Goal: Task Accomplishment & Management: Manage account settings

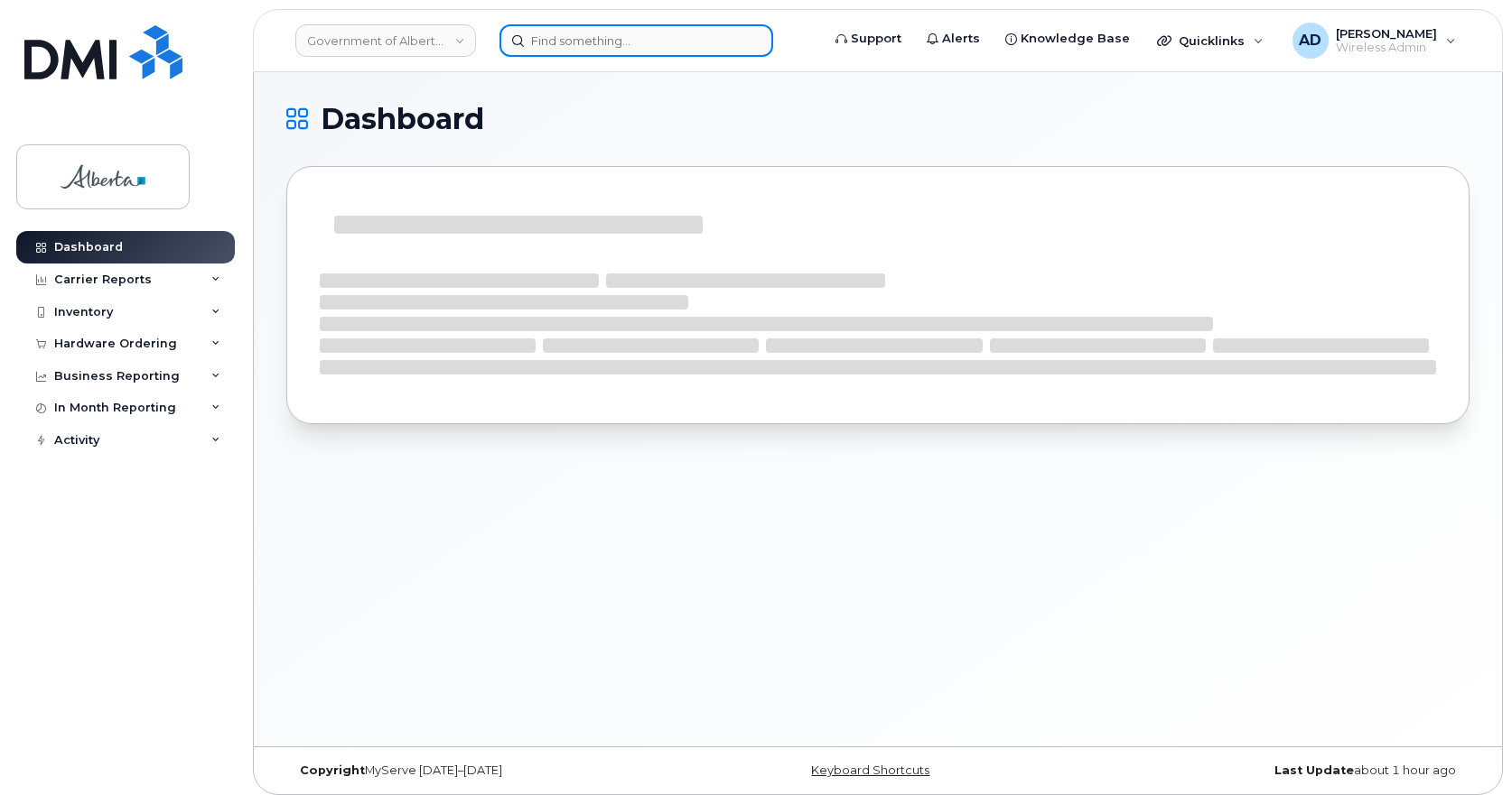
click at [725, 51] on input at bounding box center [636, 41] width 274 height 33
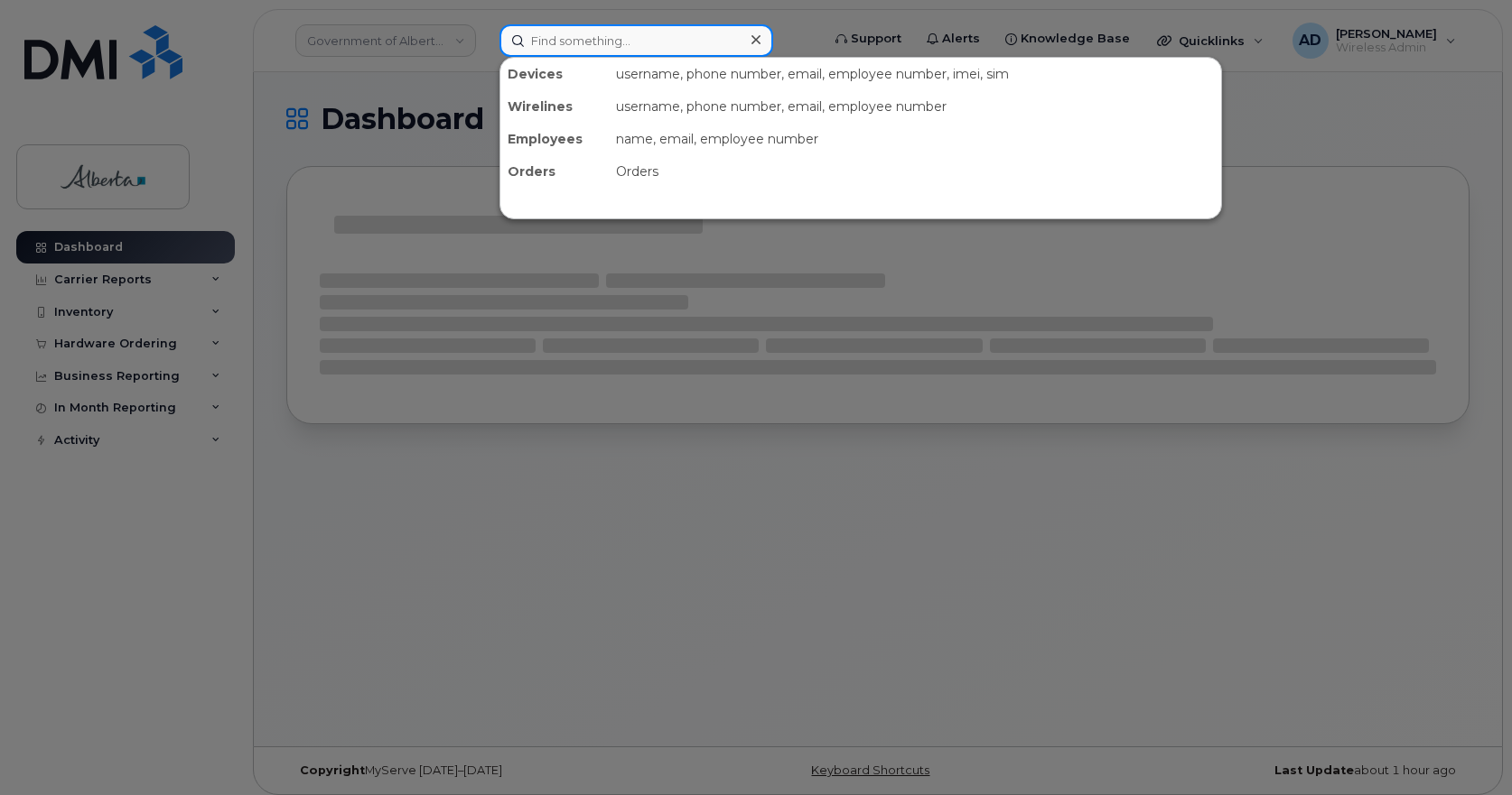
paste input "Hala Idris"
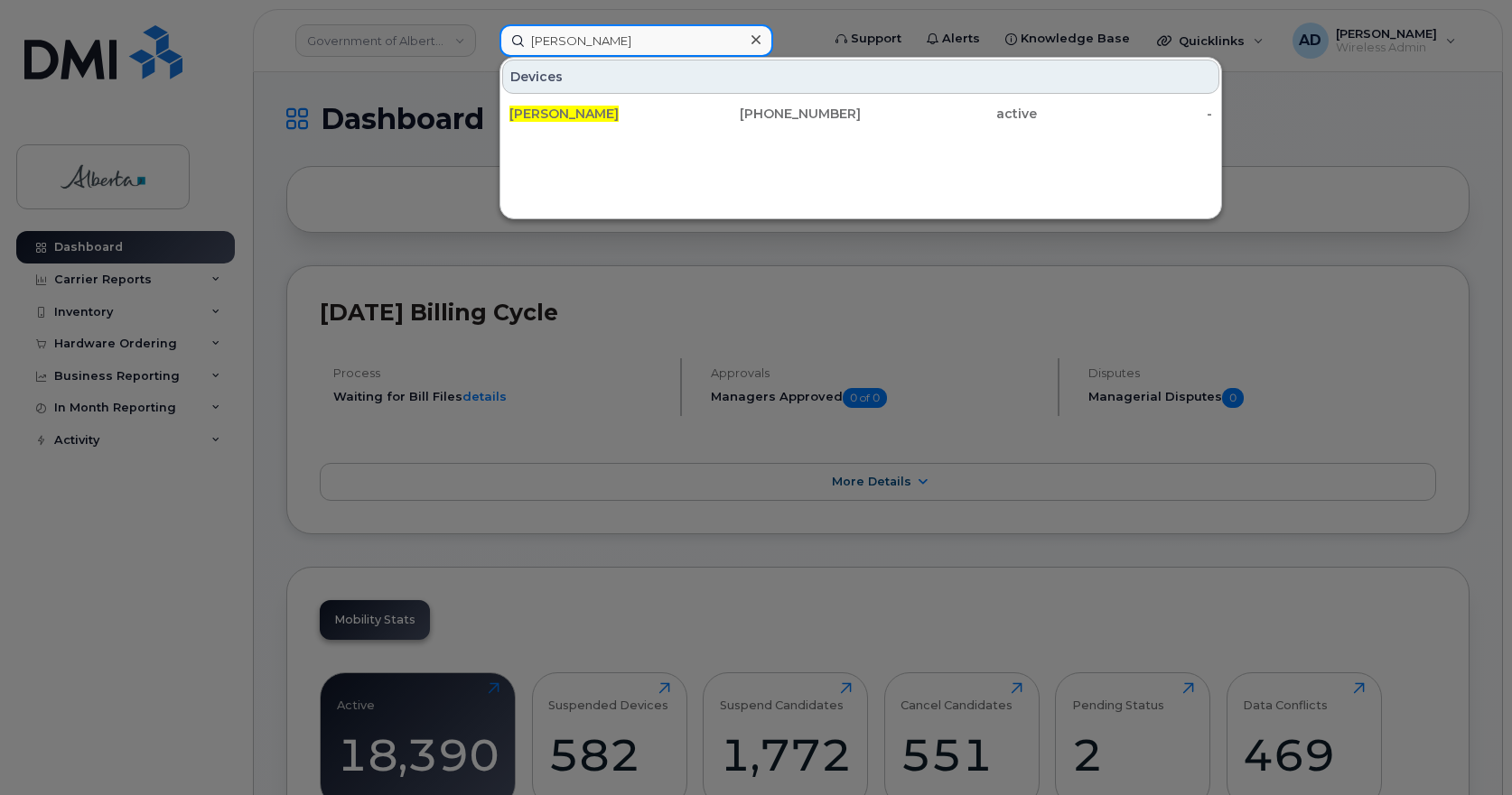
drag, startPoint x: 520, startPoint y: 41, endPoint x: 210, endPoint y: 75, distance: 311.9
click at [485, 57] on div "Hala Idris Devices Hala Idris 587-545-8998 active -" at bounding box center [653, 41] width 338 height 33
paste input "780-422-0483."
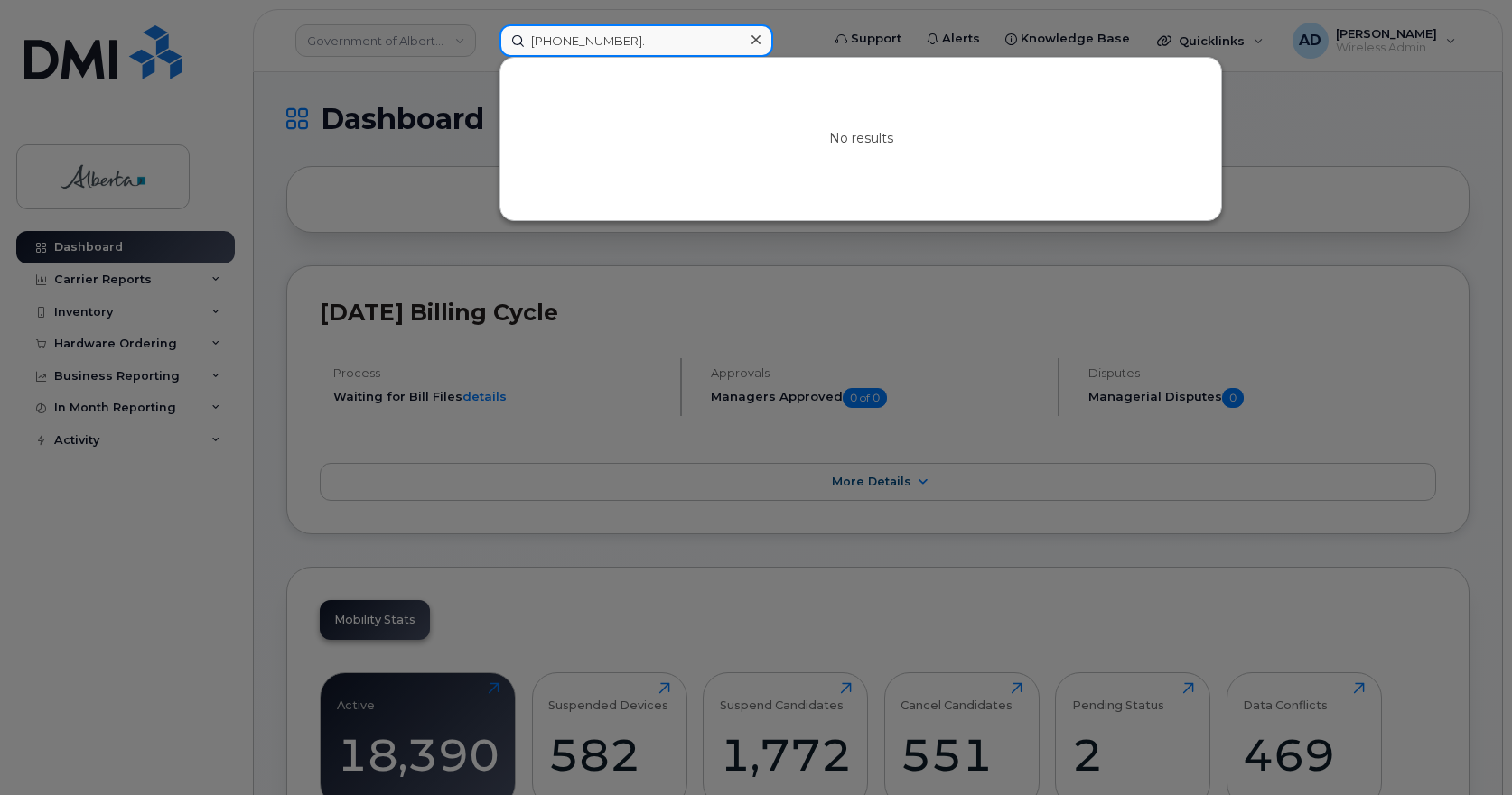
click at [564, 34] on input "780-422-0483." at bounding box center [636, 41] width 274 height 33
click at [585, 44] on input "780422-0483." at bounding box center [636, 41] width 274 height 33
drag, startPoint x: 665, startPoint y: 38, endPoint x: 412, endPoint y: 70, distance: 255.0
click at [485, 57] on div "7804220483. No results" at bounding box center [653, 41] width 338 height 33
click at [654, 38] on input "7804220483." at bounding box center [636, 41] width 274 height 33
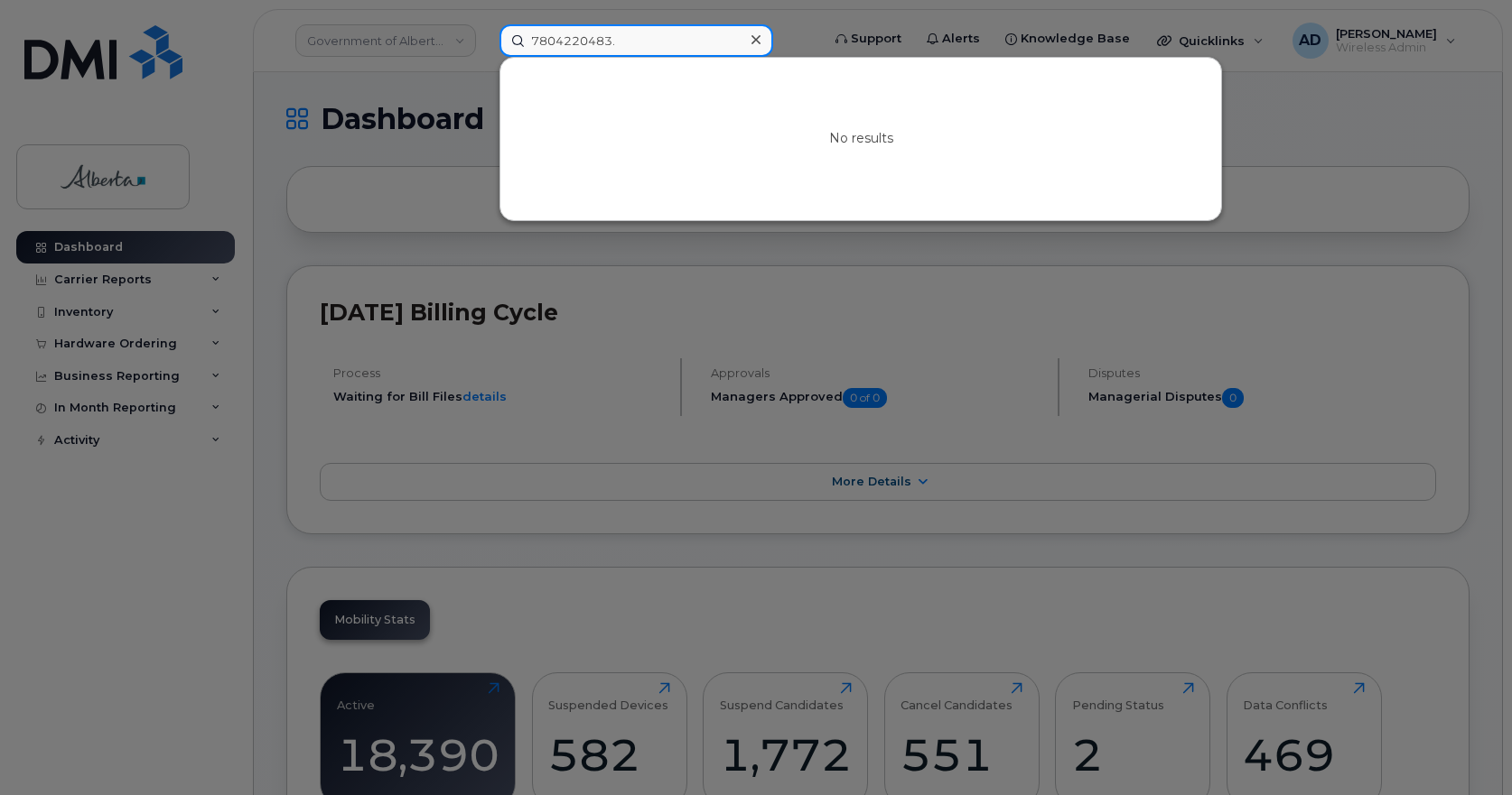
drag, startPoint x: 423, startPoint y: 67, endPoint x: 177, endPoint y: 126, distance: 253.0
click at [485, 57] on div "7804220483. No results" at bounding box center [653, 41] width 338 height 33
paste input "Jessie Darichuk"
drag, startPoint x: 636, startPoint y: 52, endPoint x: 256, endPoint y: 67, distance: 380.3
click at [485, 57] on div "Jessie Darichuk No results" at bounding box center [653, 41] width 338 height 33
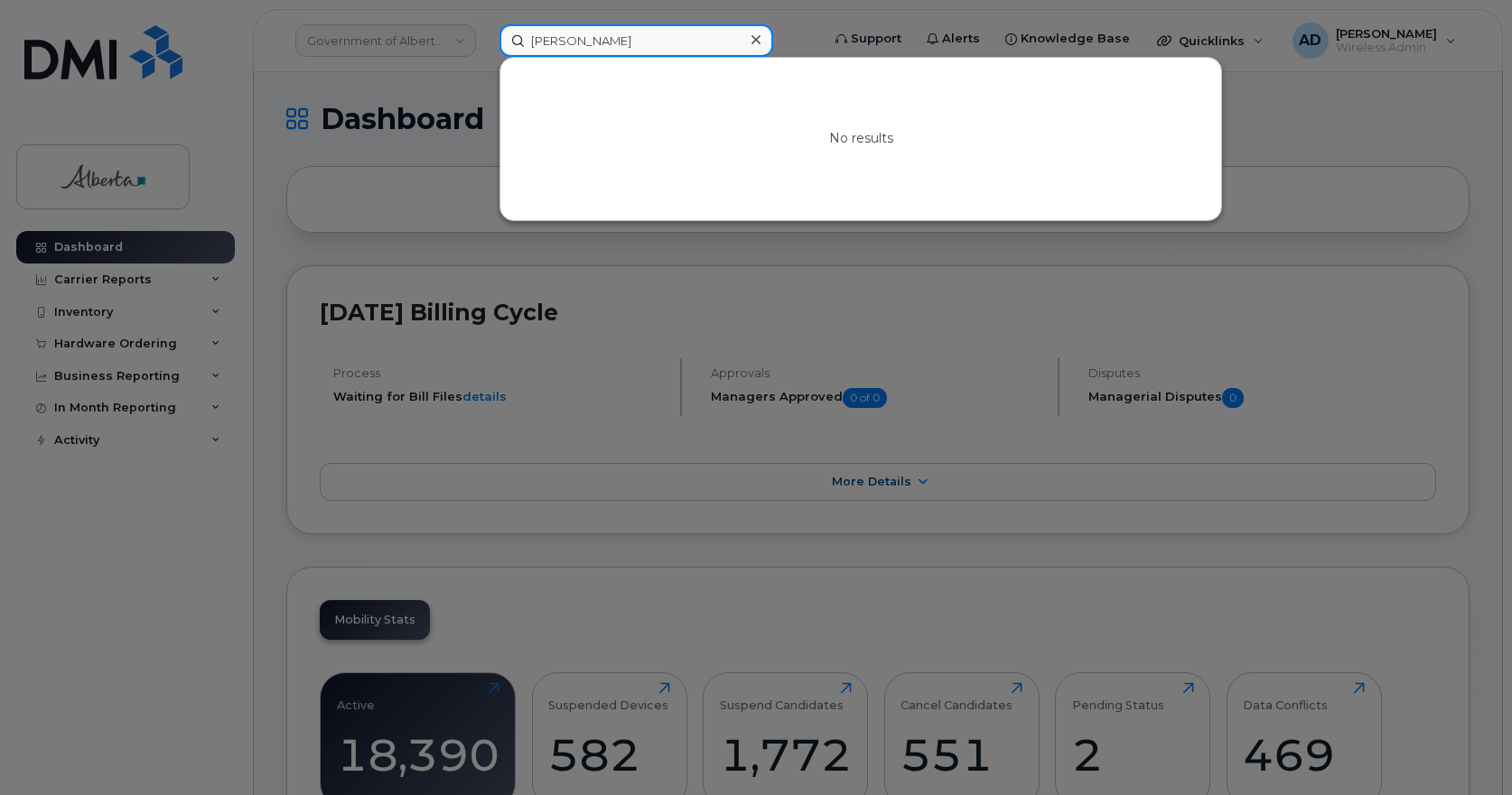
paste input "Robert G Armstrong"
drag, startPoint x: 680, startPoint y: 45, endPoint x: 40, endPoint y: 186, distance: 655.3
paste input "Yogita Soni"
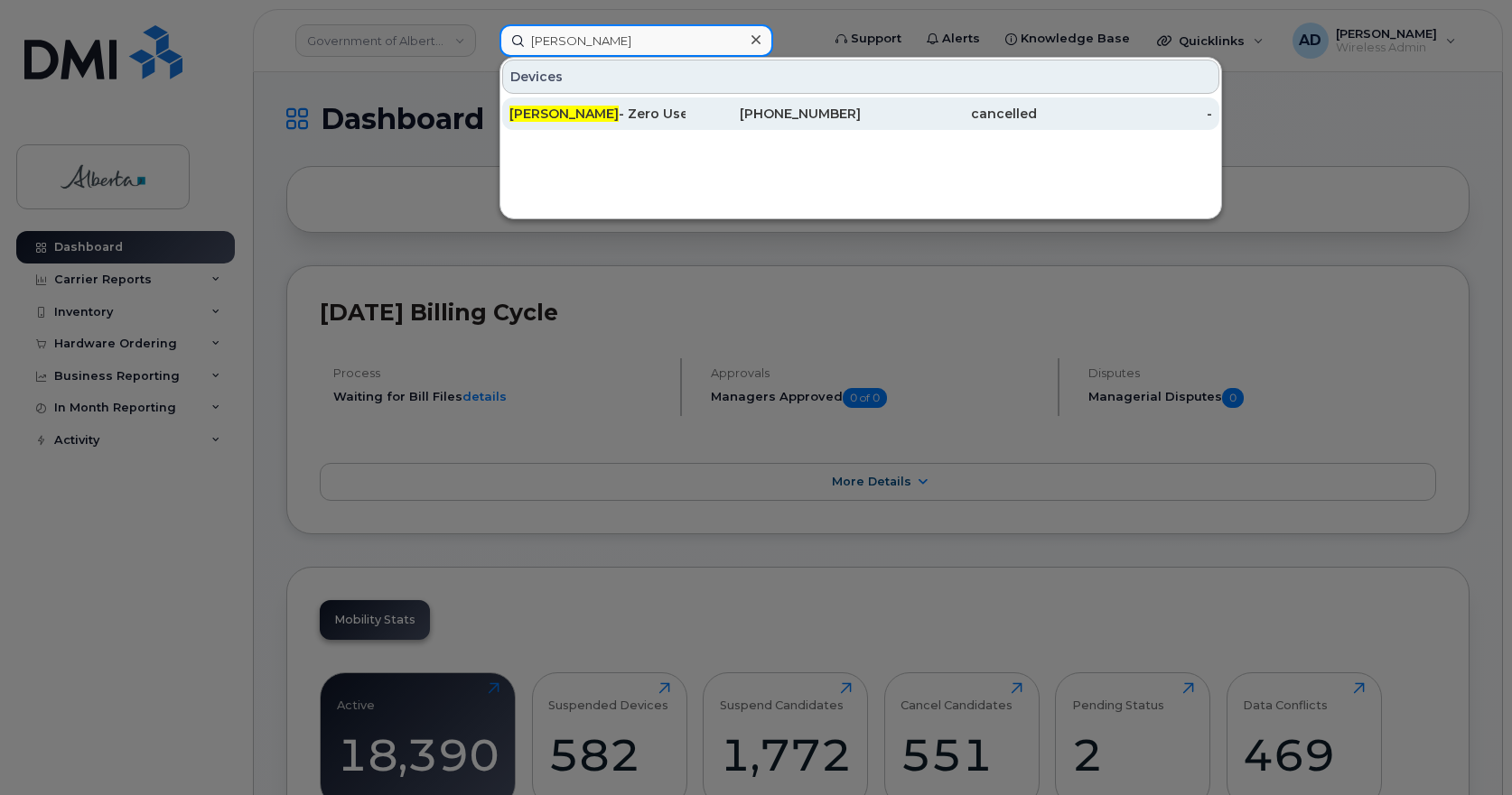
type input "Yogita Soni"
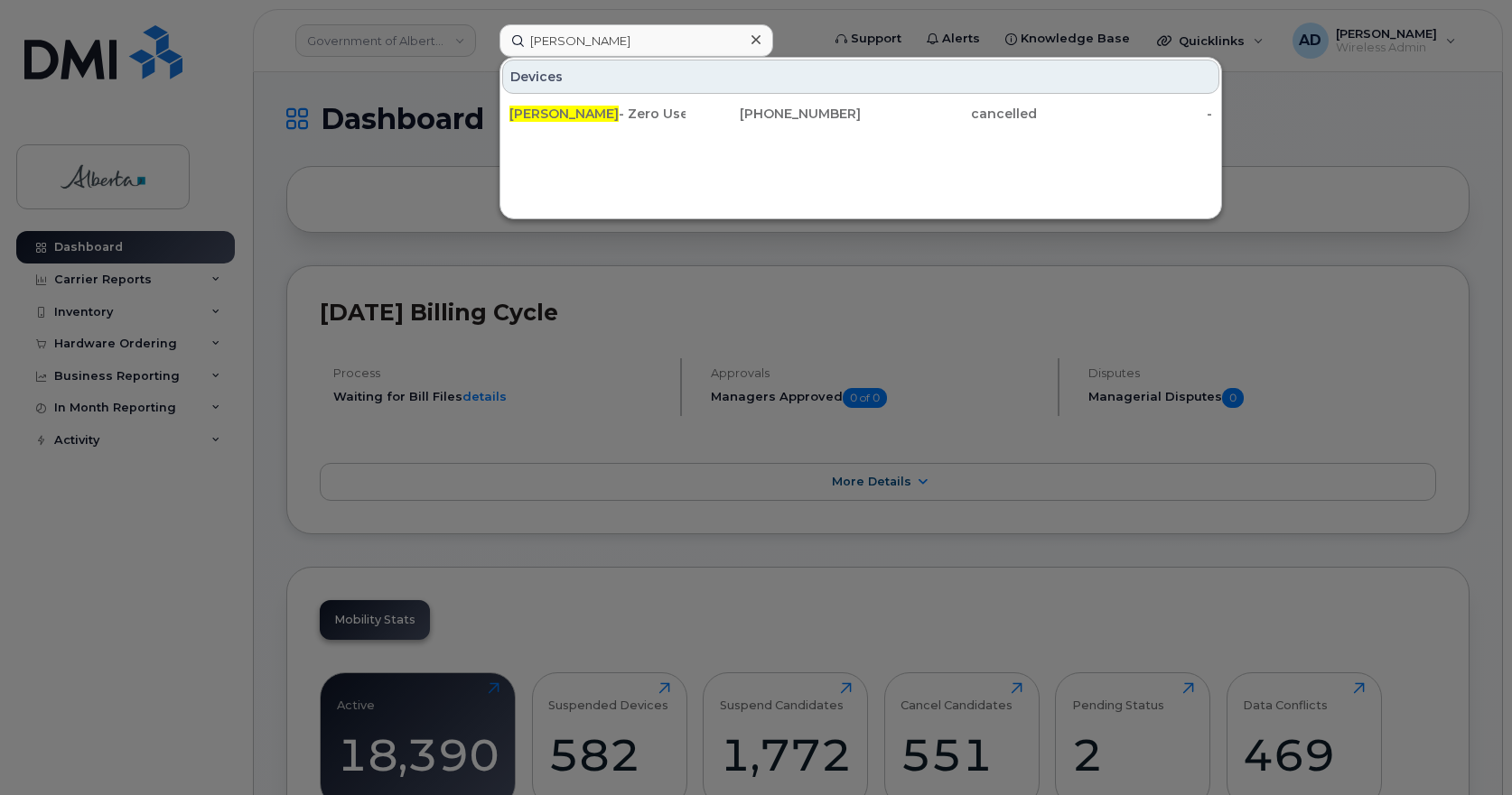
drag, startPoint x: 559, startPoint y: 105, endPoint x: 611, endPoint y: 143, distance: 64.4
click at [559, 105] on div "Yogita Soni - Zero Use Project - Css Sctask0251084" at bounding box center [598, 114] width 176 height 33
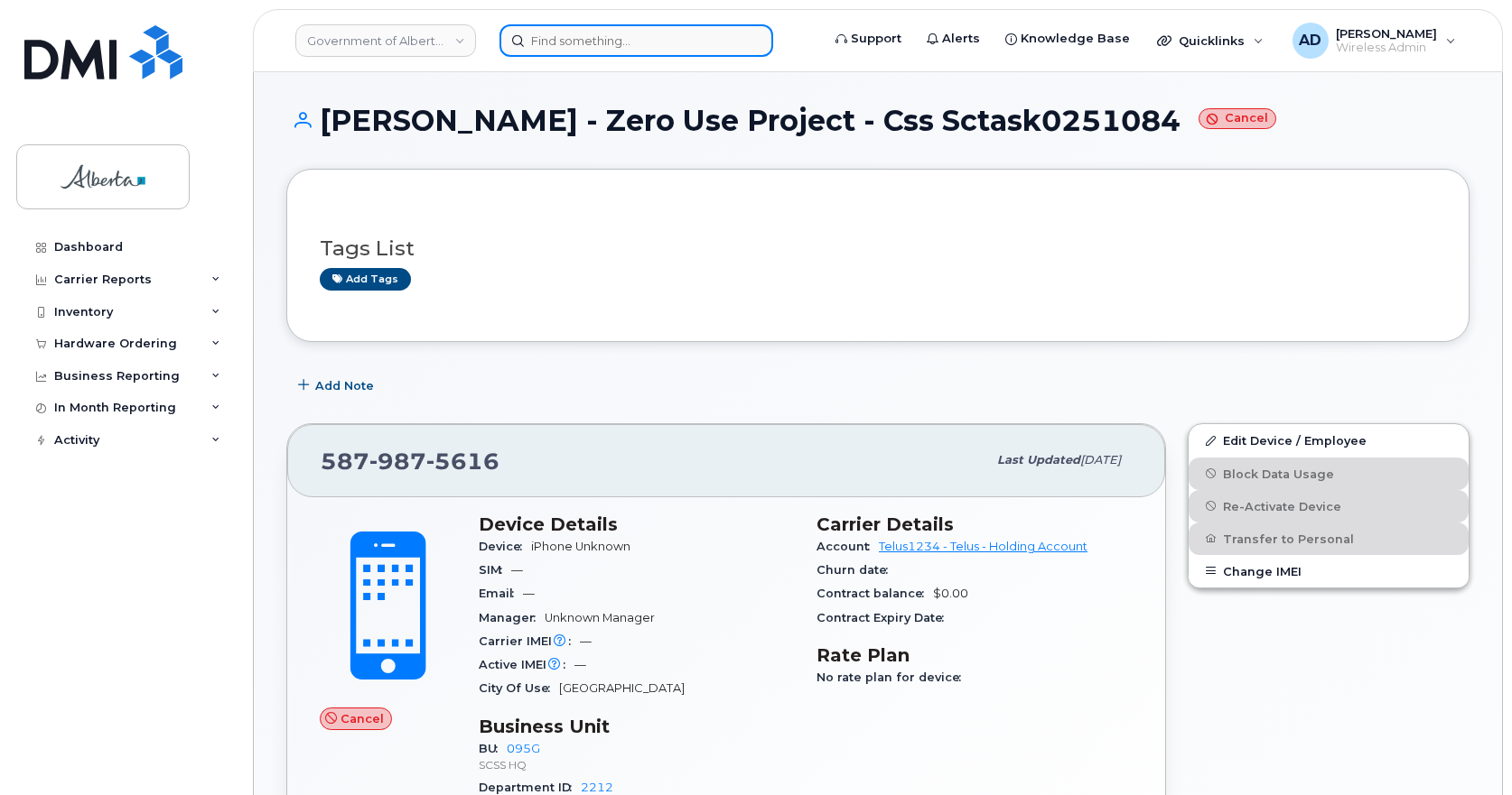
click at [633, 31] on input at bounding box center [636, 41] width 274 height 33
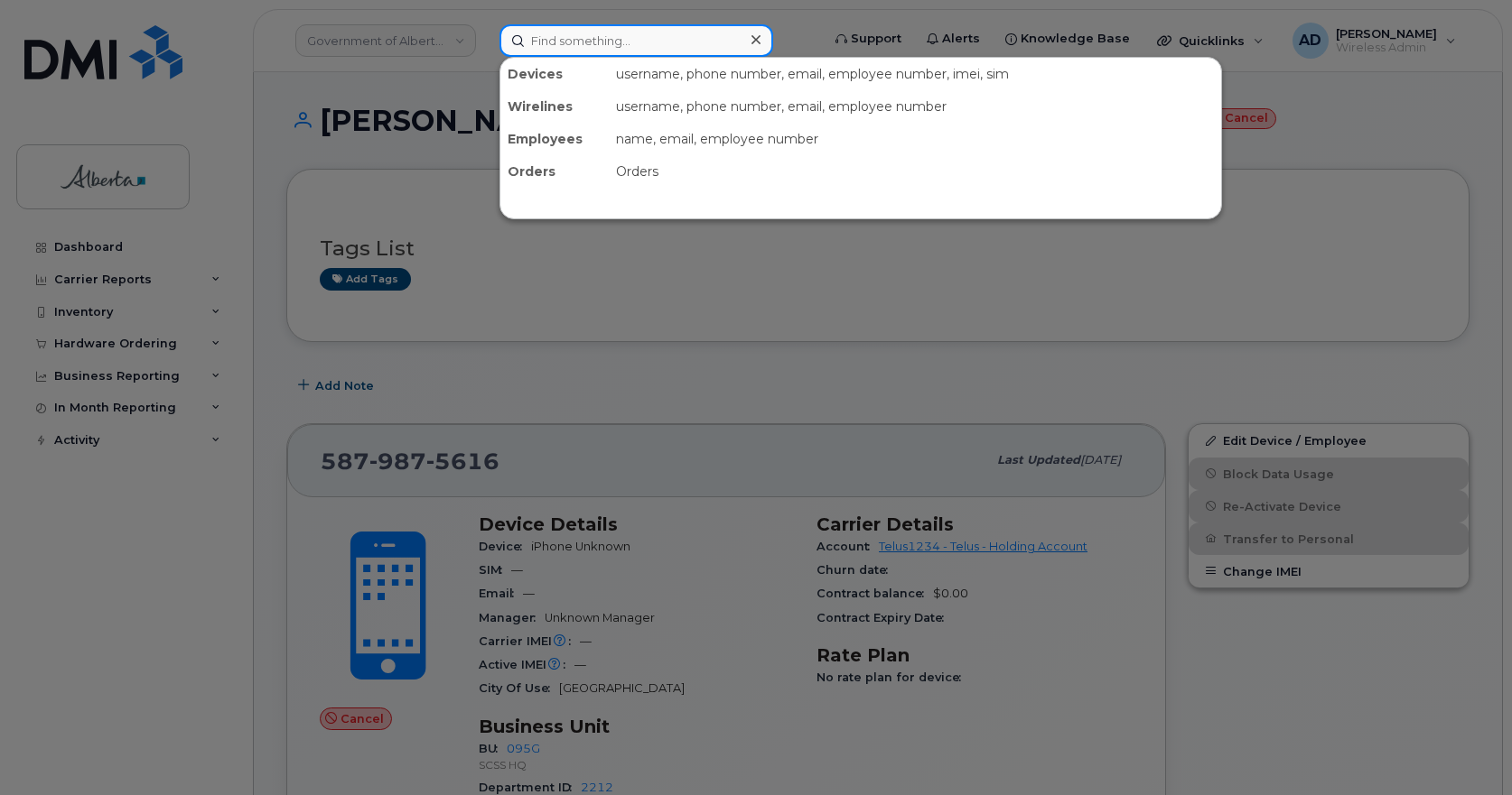
paste input "7807204687"
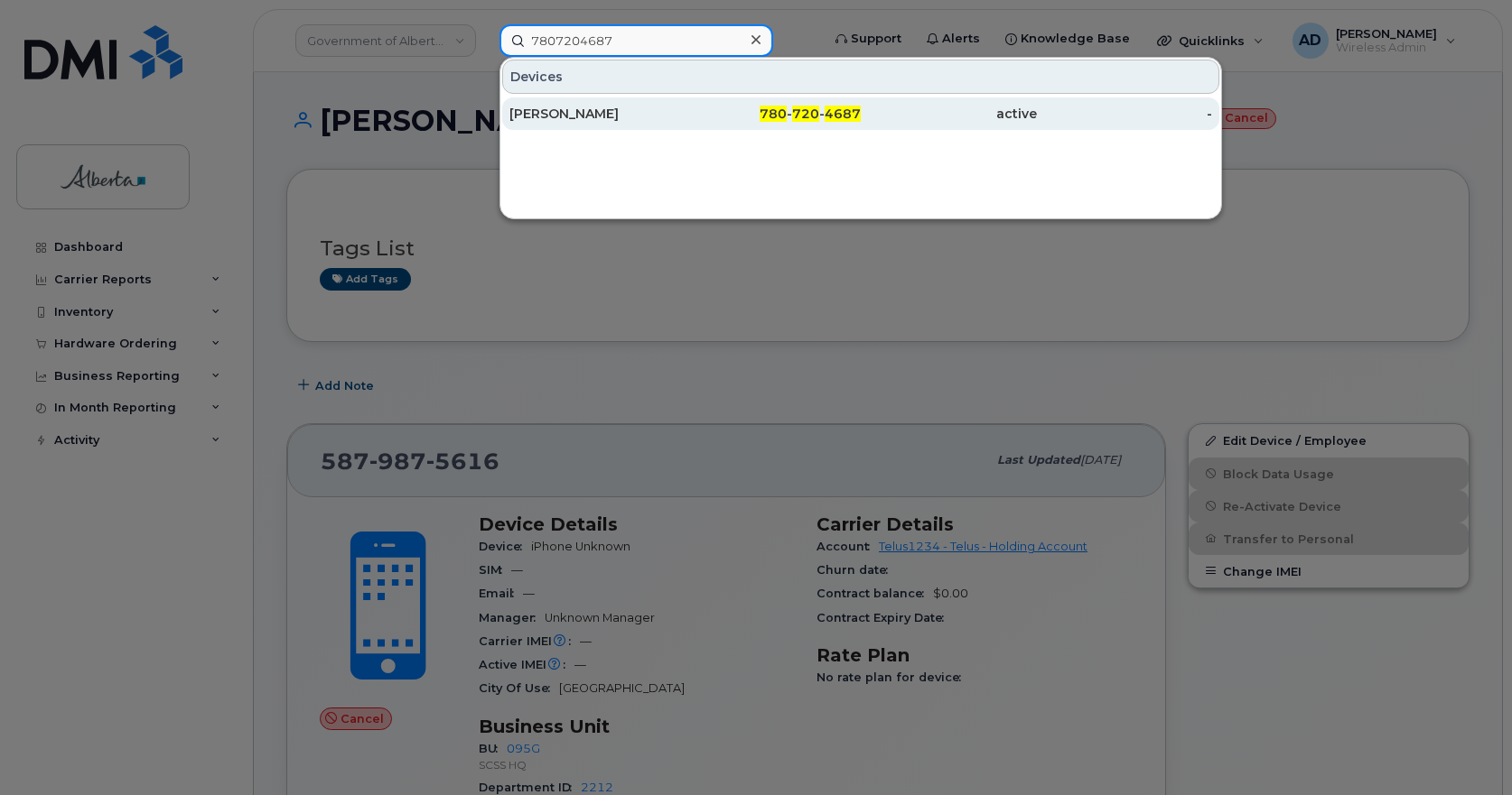
type input "7807204687"
click at [581, 115] on div "Lizane L Wells" at bounding box center [598, 114] width 176 height 18
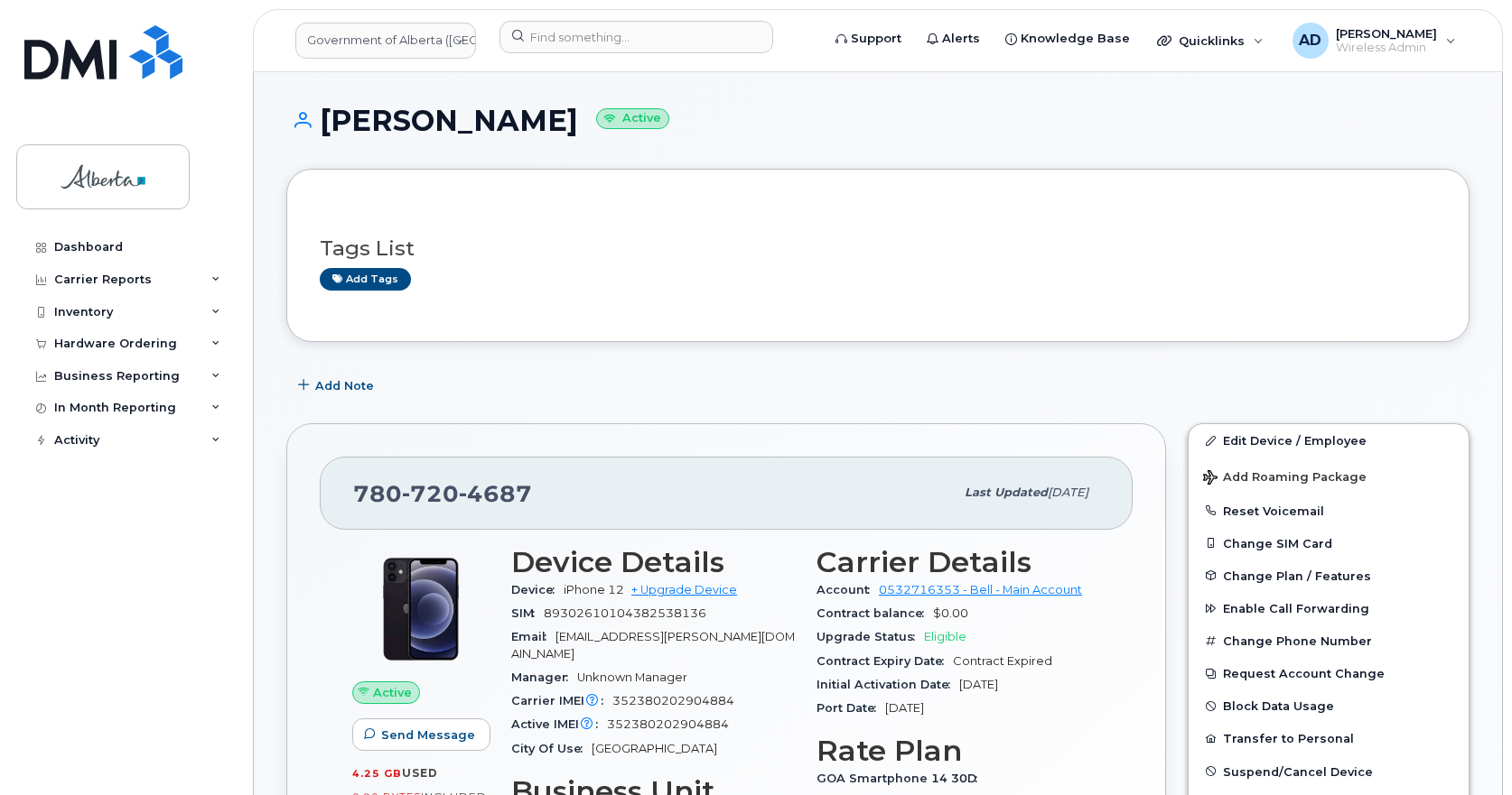
drag, startPoint x: 533, startPoint y: 125, endPoint x: 310, endPoint y: 128, distance: 223.0
click at [310, 128] on h1 "Lizane L Wells Active" at bounding box center [878, 120] width 1183 height 32
copy h1 "Lizane L Wells"
click at [662, 20] on header "Government of Alberta (GOA) Support Alerts Knowledge Base Quicklinks Suspend / …" at bounding box center [878, 40] width 1250 height 63
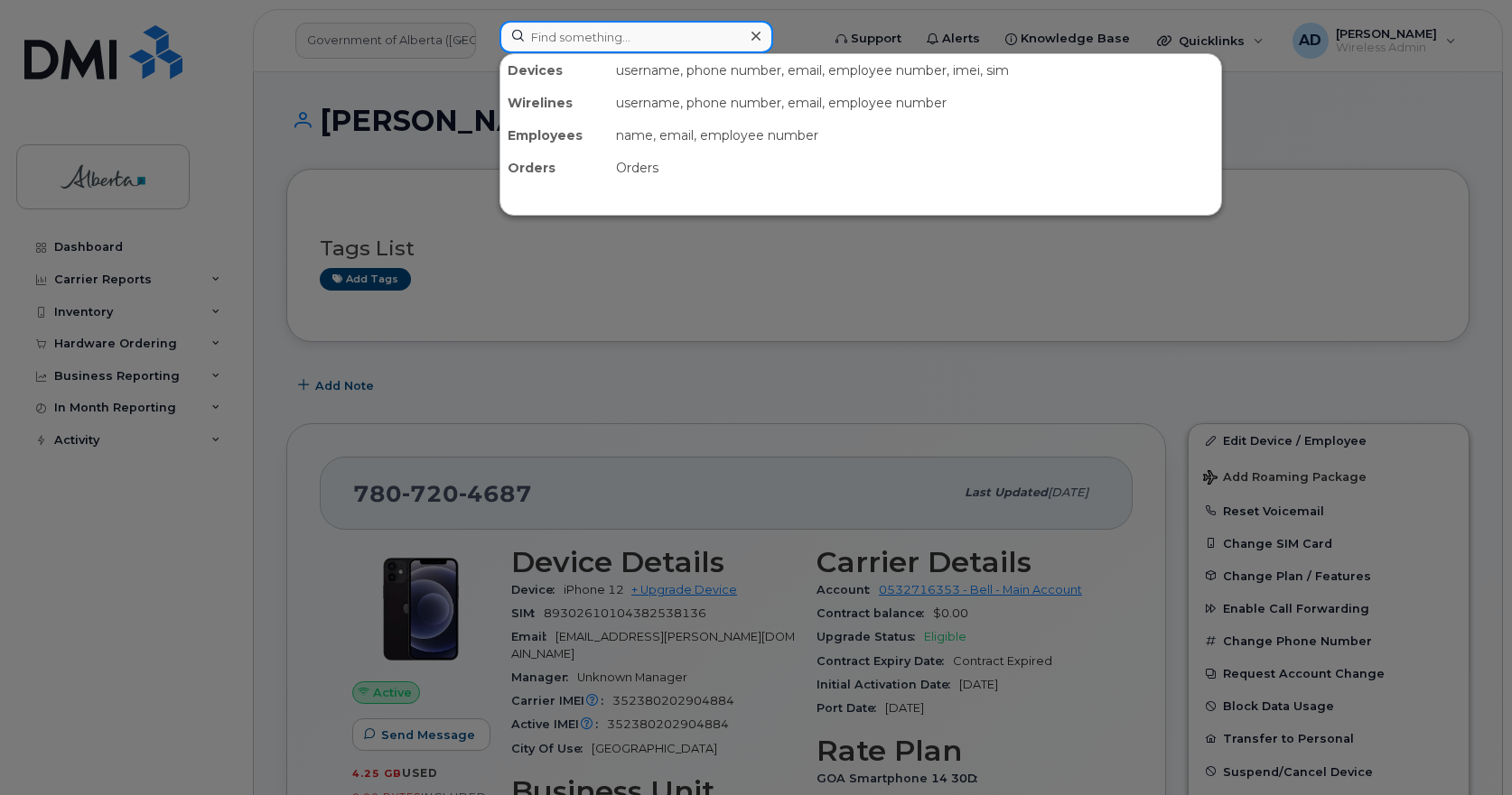
click at [628, 45] on input at bounding box center [636, 37] width 274 height 33
paste input "[PERSON_NAME]"
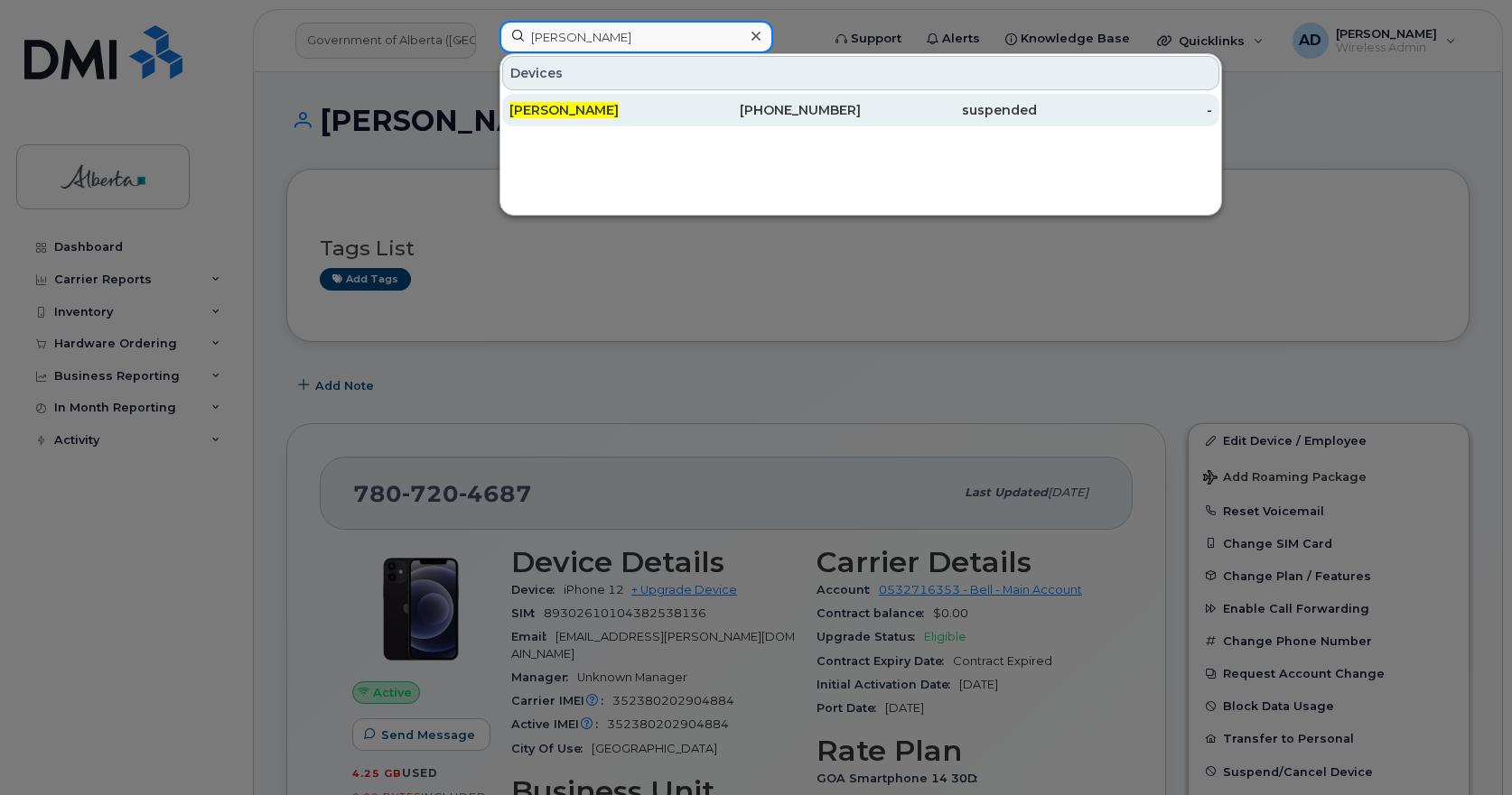
type input "Kayla Rukin"
click at [555, 102] on div "Kayla Rukin" at bounding box center [598, 110] width 176 height 18
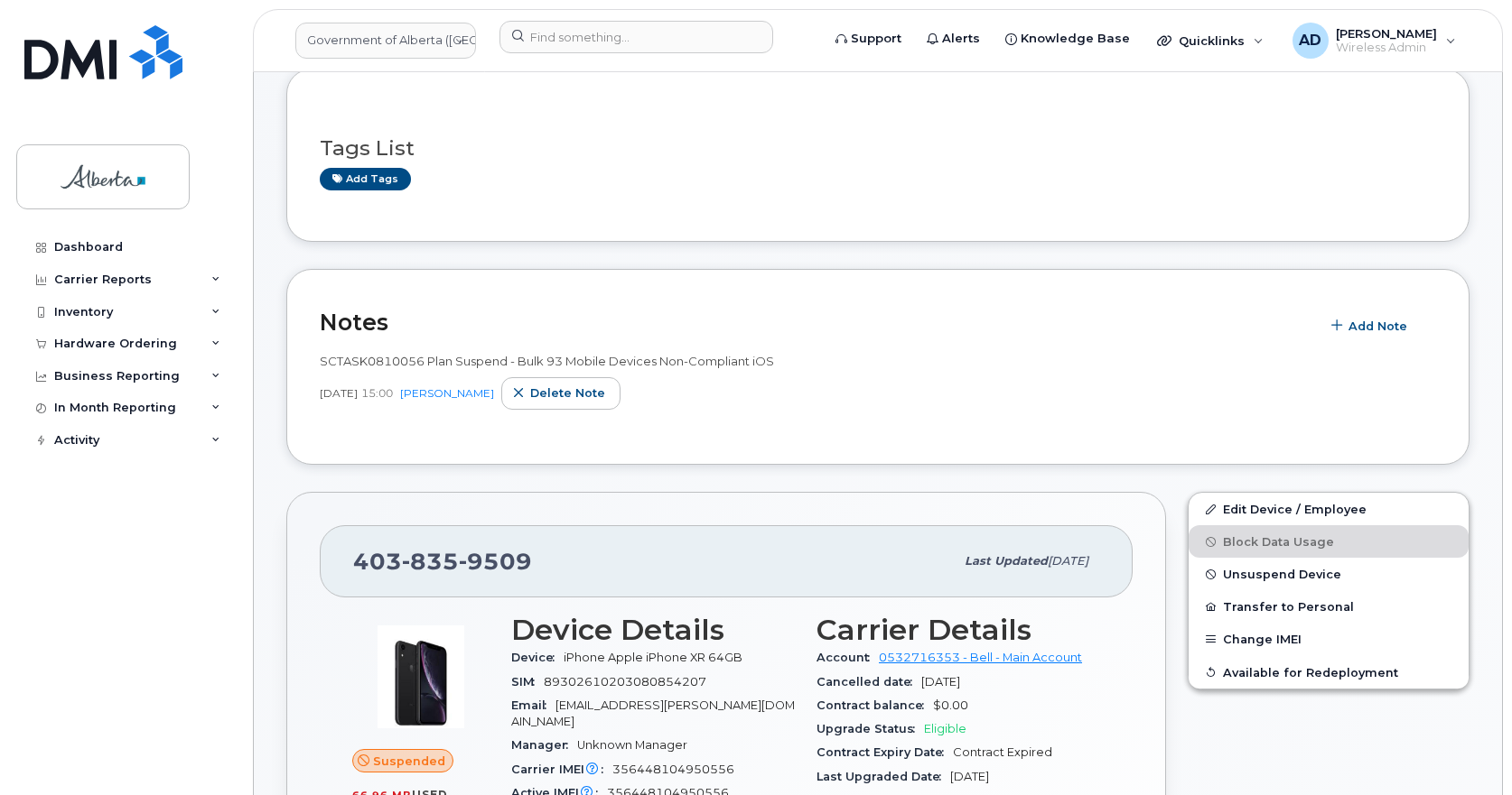
scroll to position [271, 0]
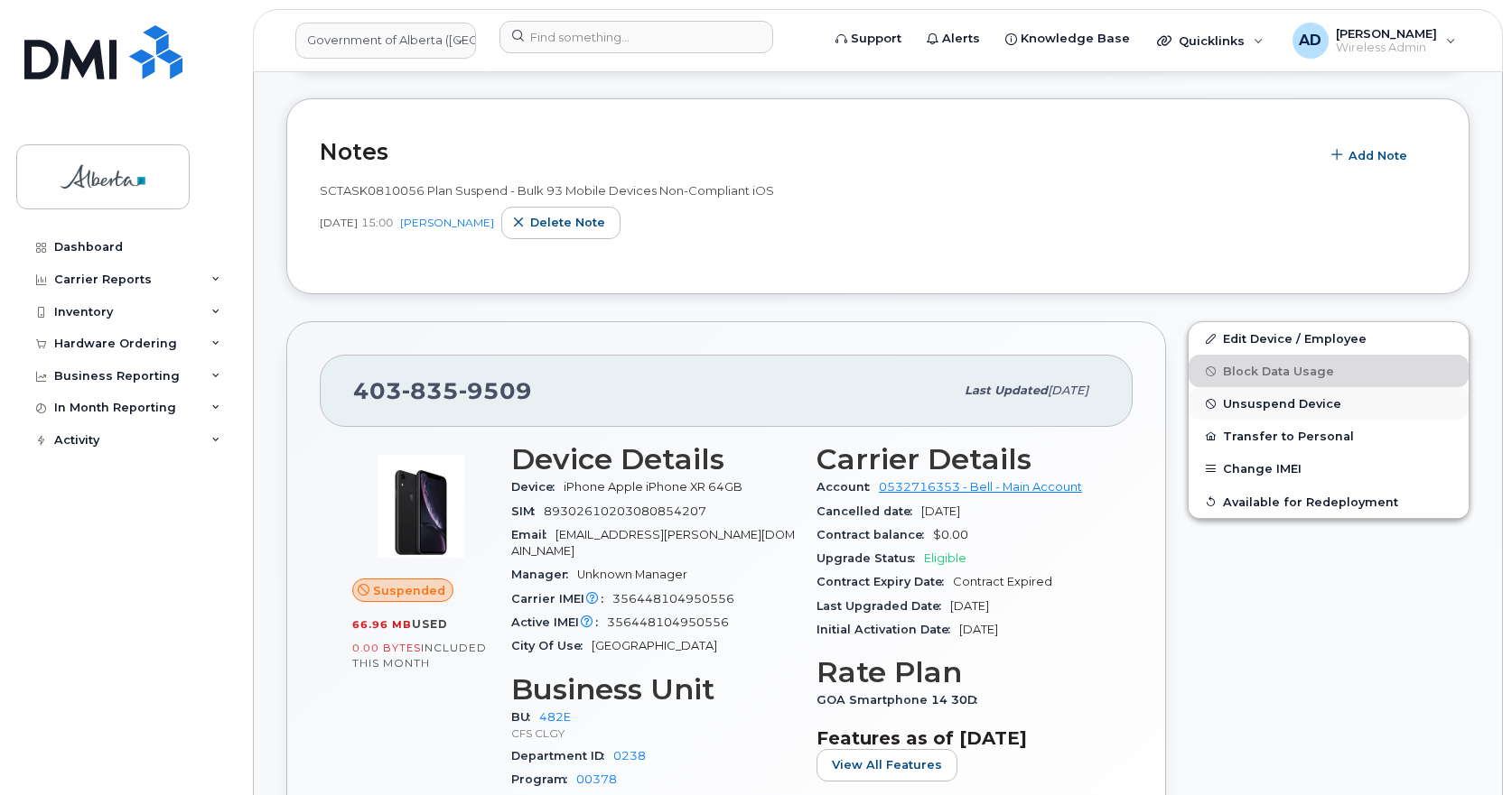
click at [1279, 403] on span "Unsuspend Device" at bounding box center [1282, 404] width 118 height 14
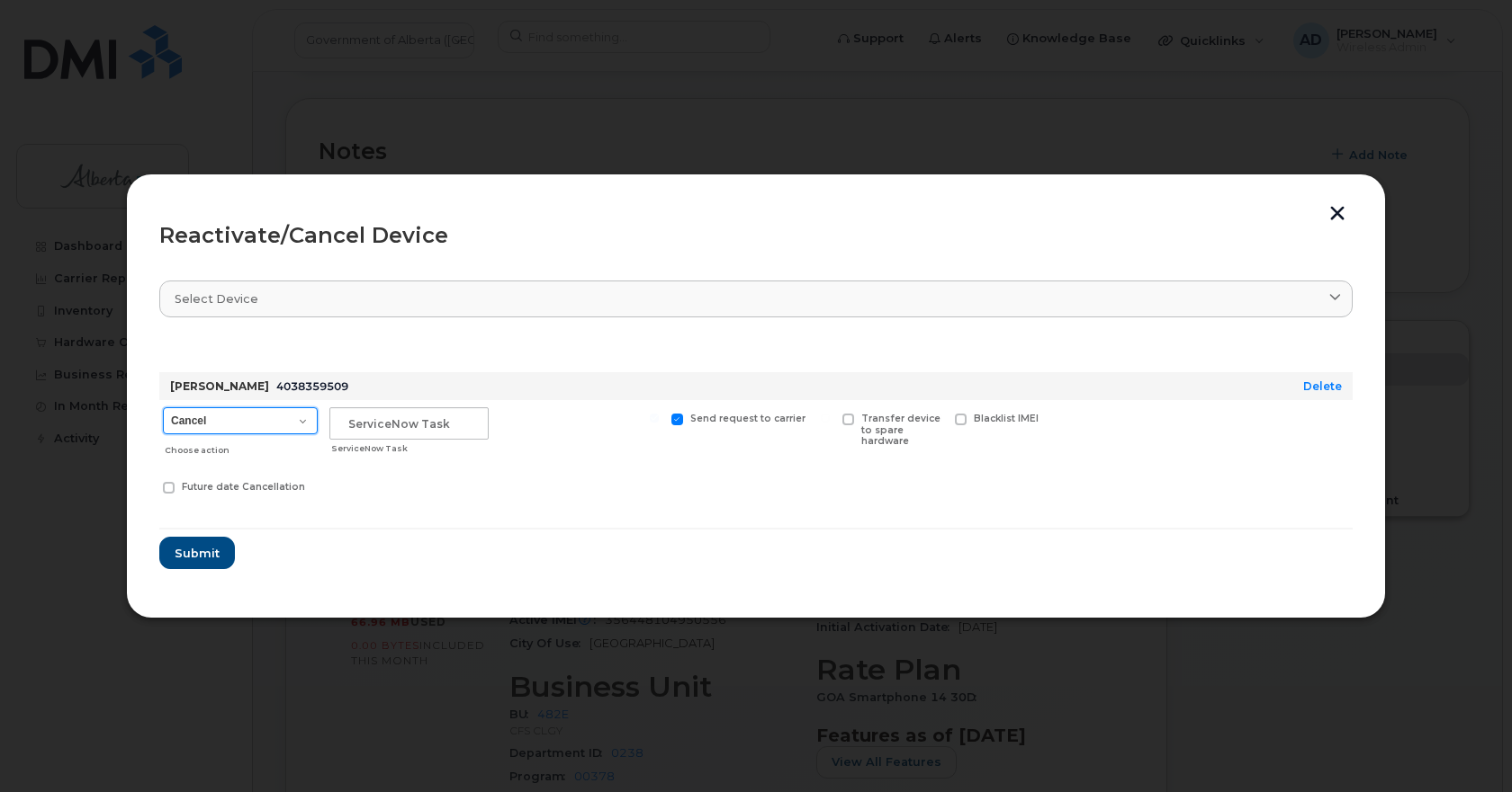
click at [299, 414] on select "Cancel Suspend - Extend Suspension Reactivate" at bounding box center [240, 421] width 155 height 27
select select "[object Object]"
click at [163, 408] on select "Cancel Suspend - Extend Suspension Reactivate" at bounding box center [240, 421] width 155 height 27
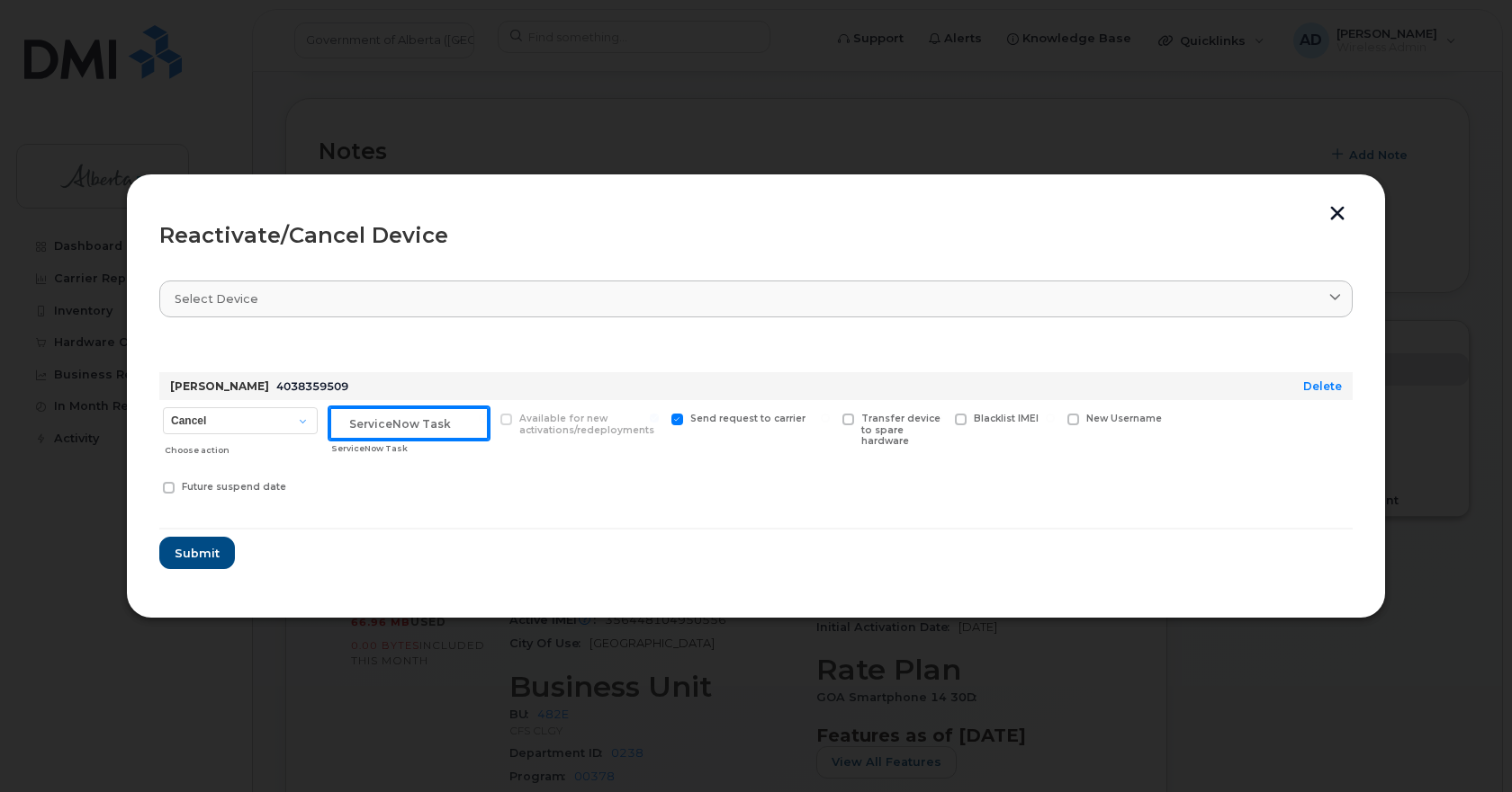
paste input "INC1133208"
type input "INC1133208"
click at [199, 551] on span "Submit" at bounding box center [197, 554] width 45 height 17
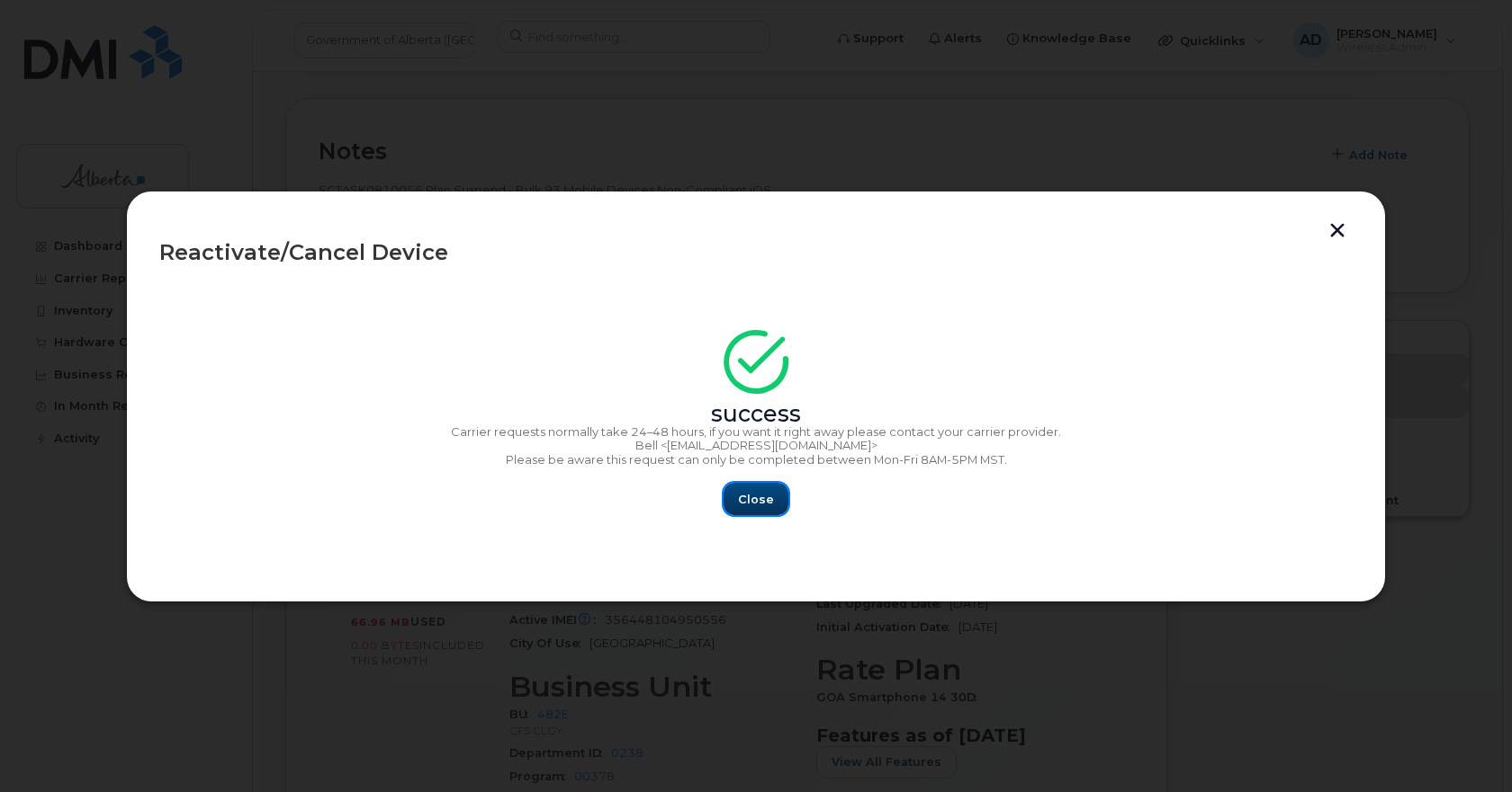
click at [752, 501] on span "Close" at bounding box center [756, 499] width 36 height 17
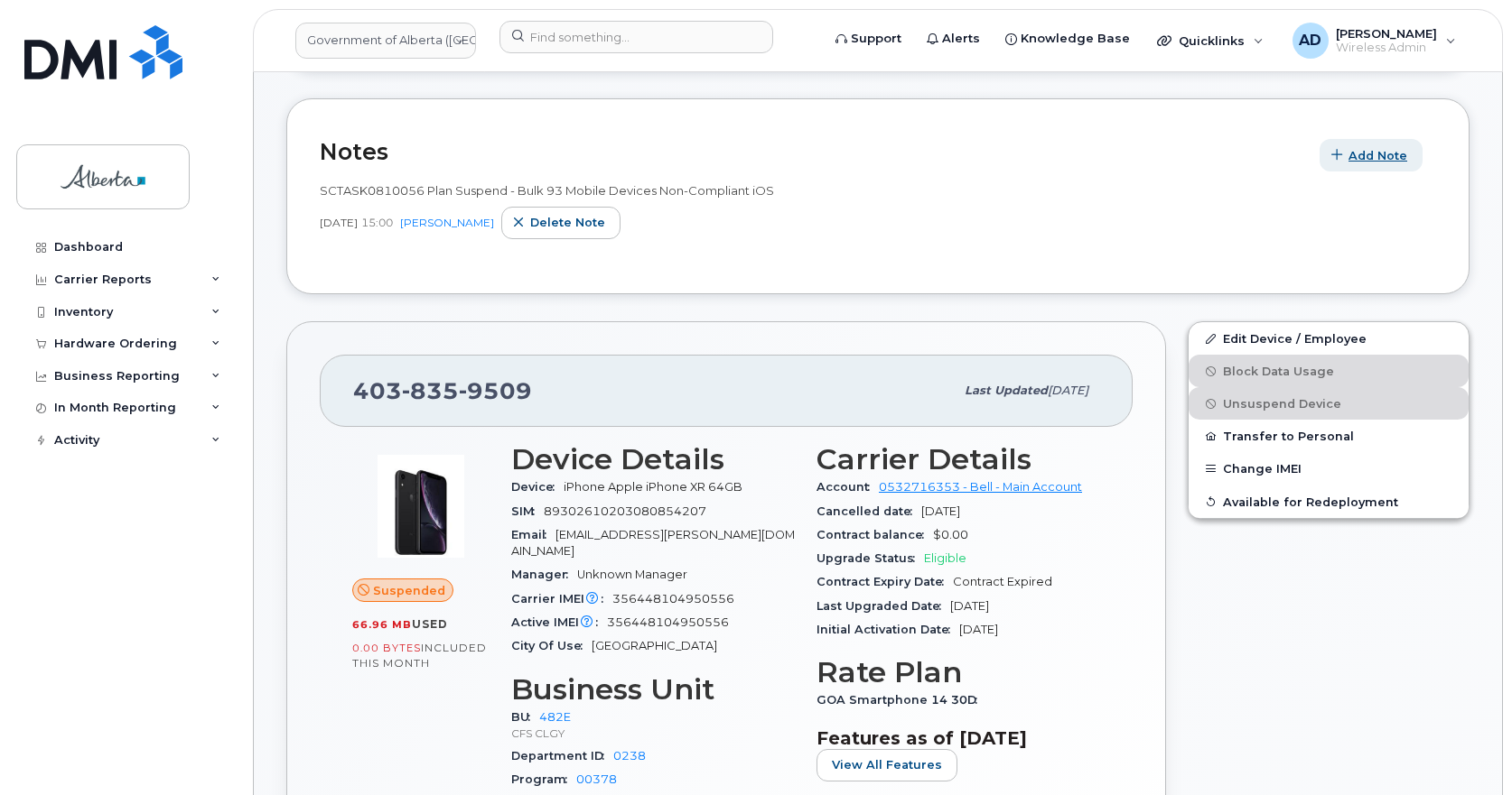
click at [1381, 155] on span "Add Note" at bounding box center [1377, 156] width 59 height 17
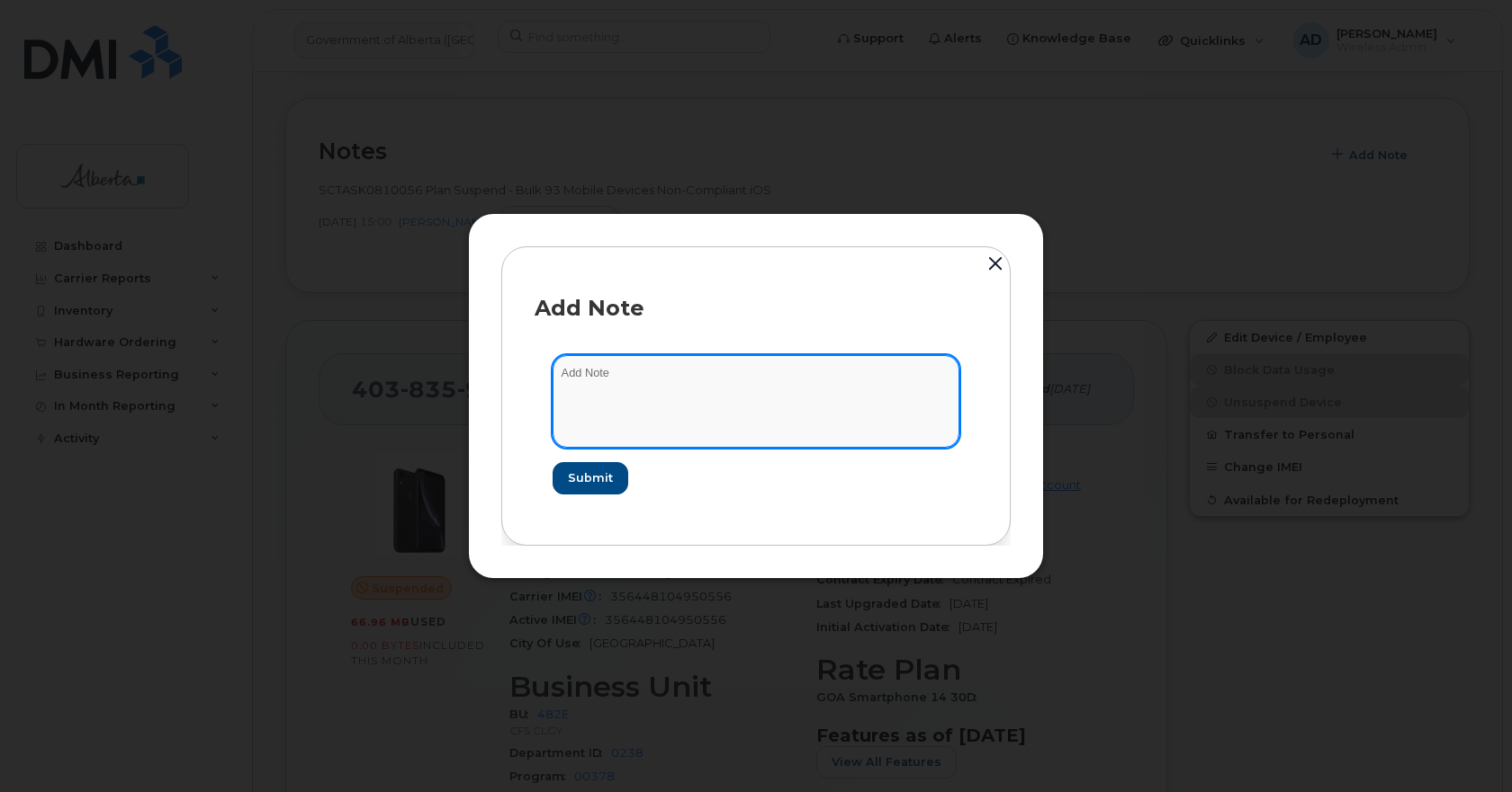
click at [674, 382] on textarea at bounding box center [755, 401] width 407 height 92
paste textarea "INC1133208"
type textarea "Re activated the number. Device is updated to the latest iOS - INC1133208"
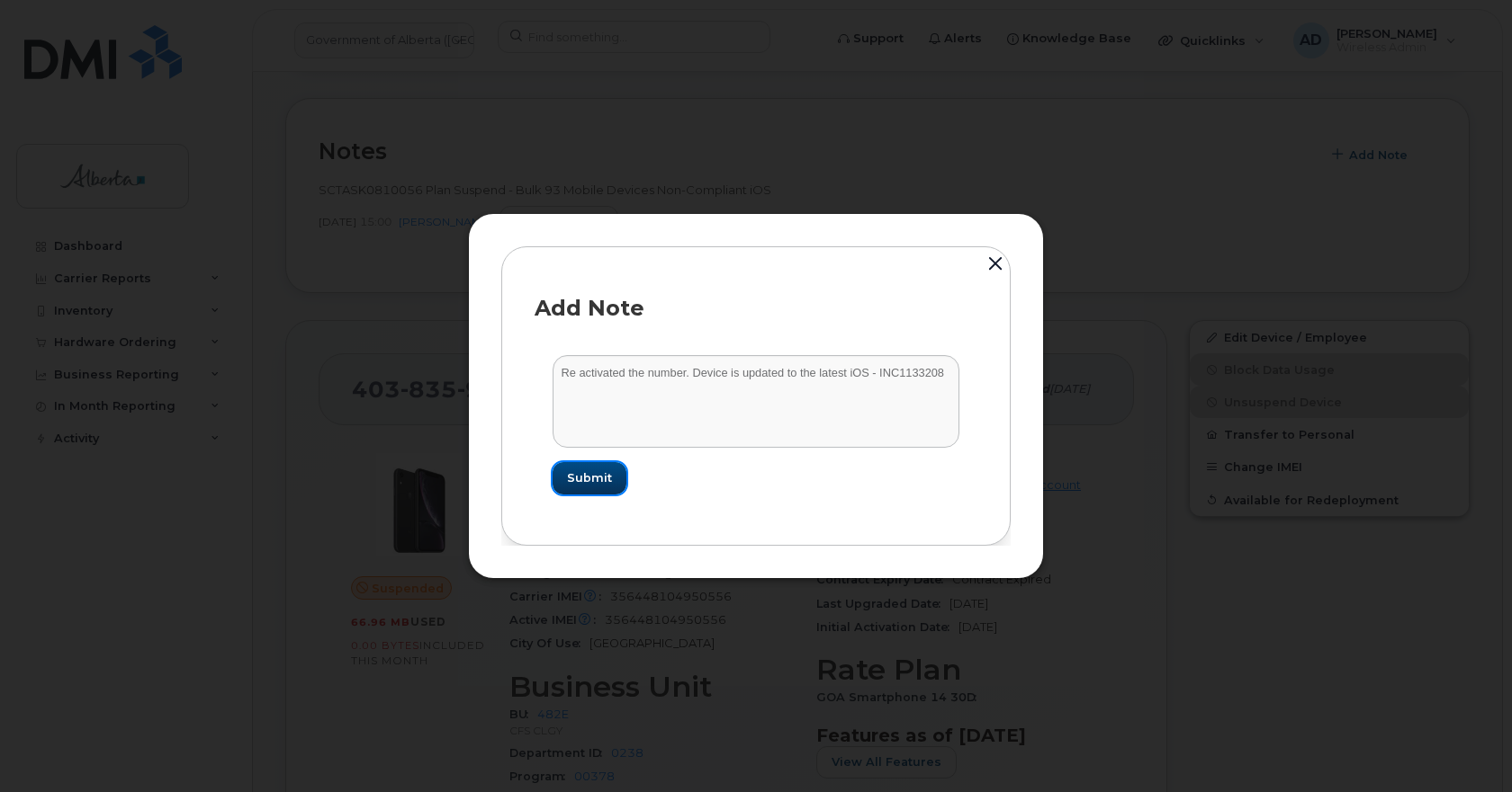
click at [556, 481] on button "Submit" at bounding box center [588, 478] width 73 height 33
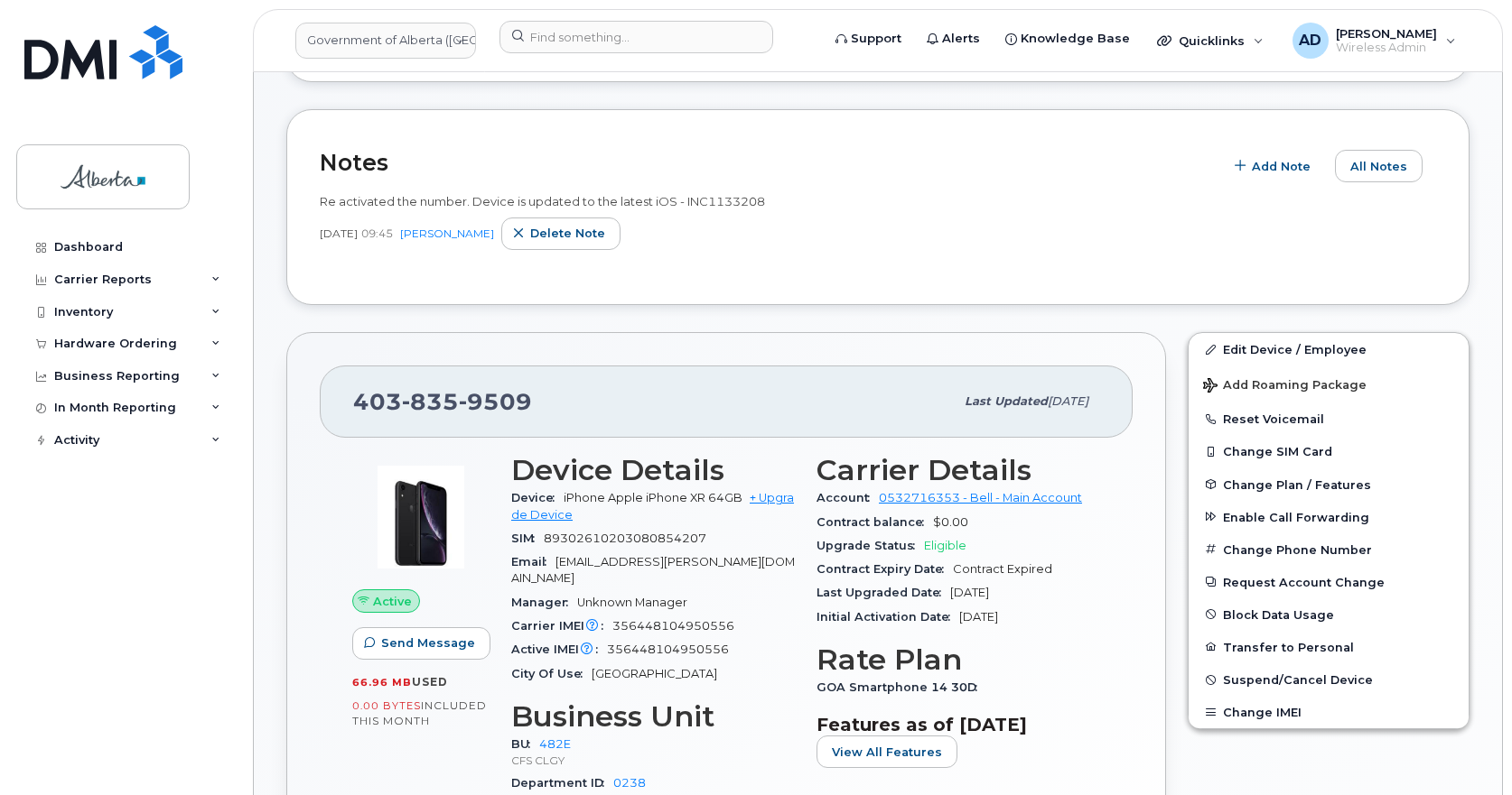
scroll to position [451, 0]
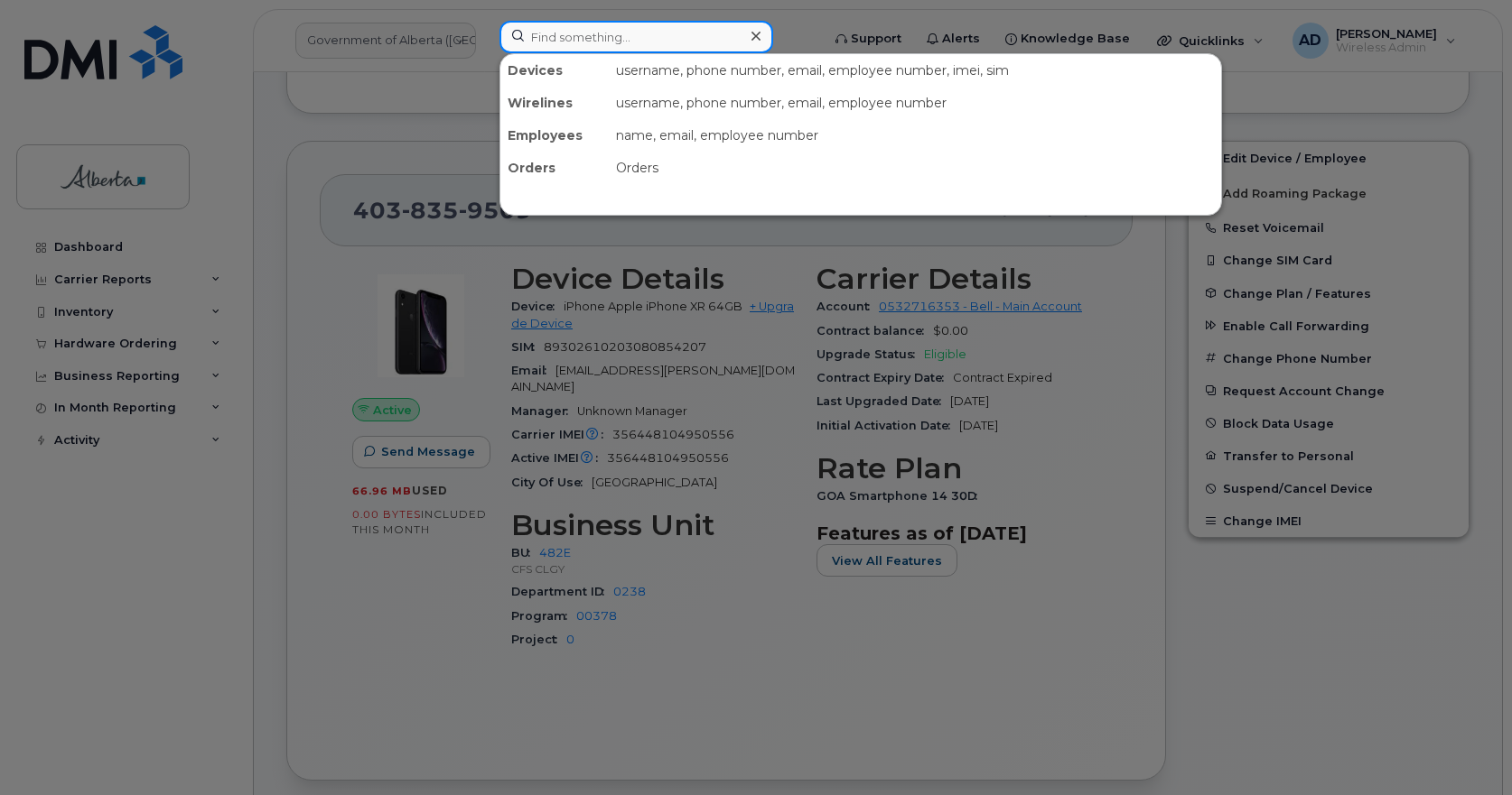
click at [605, 41] on input at bounding box center [636, 37] width 274 height 33
paste input "359929767685560"
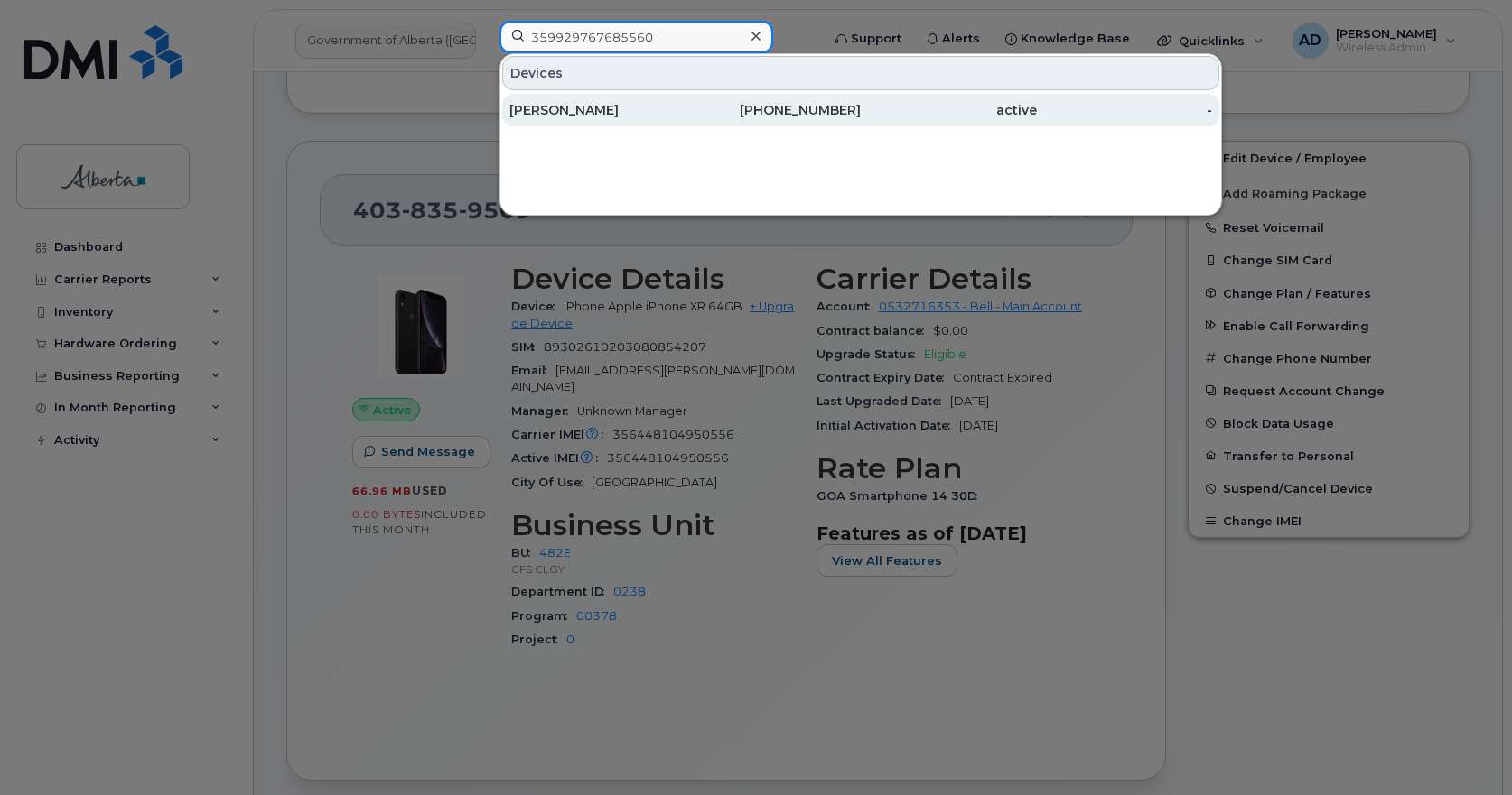
type input "359929767685560"
click at [559, 108] on div "[PERSON_NAME]" at bounding box center [598, 110] width 176 height 18
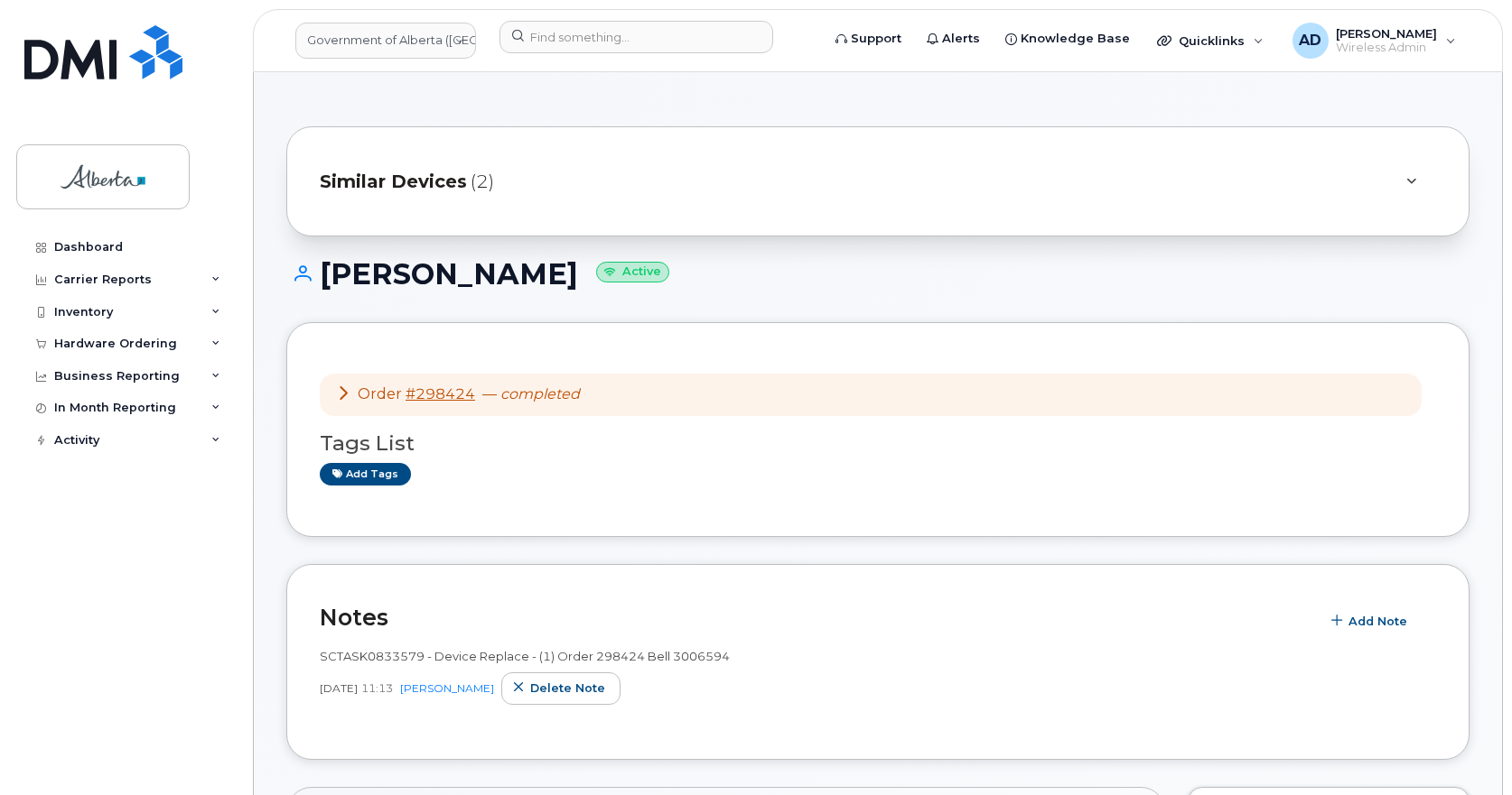
click at [343, 388] on icon at bounding box center [343, 393] width 15 height 15
